Goal: Task Accomplishment & Management: Use online tool/utility

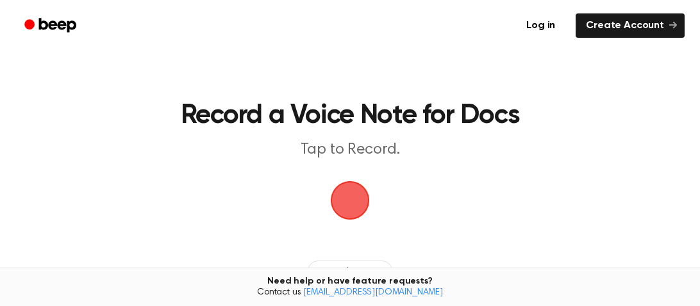
click at [353, 186] on span "button" at bounding box center [350, 201] width 68 height 68
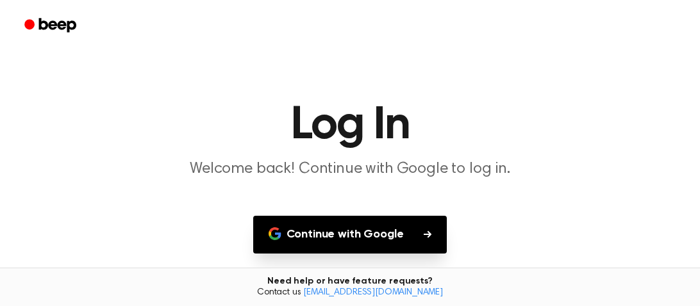
click at [361, 255] on main "Log In Welcome back! Continue with Google to log in. Continue with Google Don't…" at bounding box center [350, 197] width 700 height 395
click at [361, 245] on button "Continue with Google" at bounding box center [350, 235] width 194 height 38
click at [384, 248] on button "Continue with Google" at bounding box center [350, 235] width 194 height 38
click at [390, 224] on button "Continue with Google" at bounding box center [350, 235] width 194 height 38
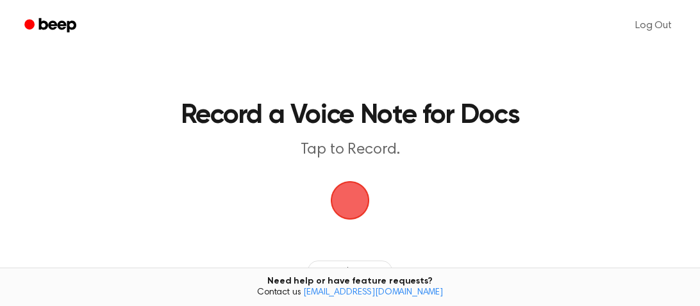
click at [368, 198] on span "button" at bounding box center [350, 201] width 44 height 44
click at [368, 197] on span "button" at bounding box center [349, 200] width 69 height 69
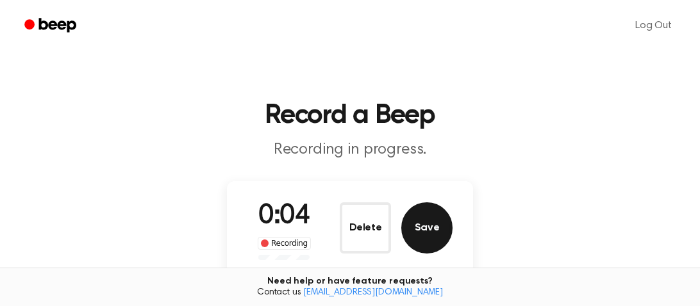
click at [413, 233] on button "Save" at bounding box center [426, 227] width 51 height 51
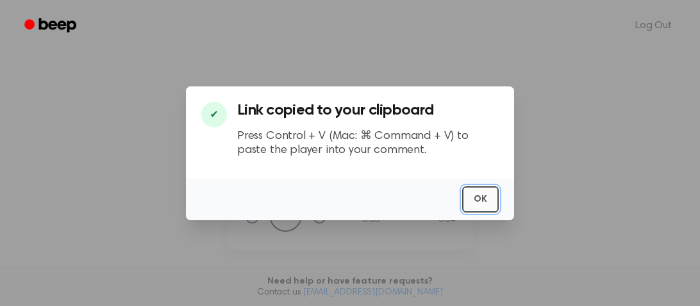
click at [464, 201] on button "OK" at bounding box center [480, 199] width 37 height 26
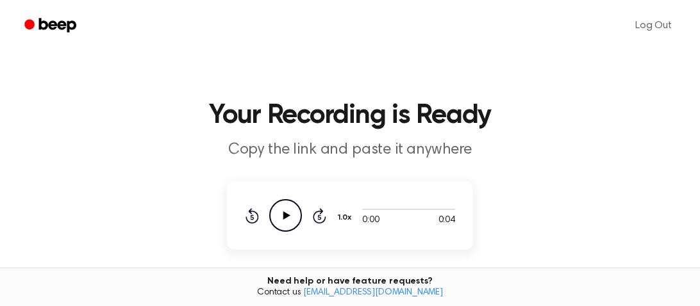
click at [282, 222] on icon "Play Audio" at bounding box center [285, 215] width 33 height 33
